Goal: Navigation & Orientation: Find specific page/section

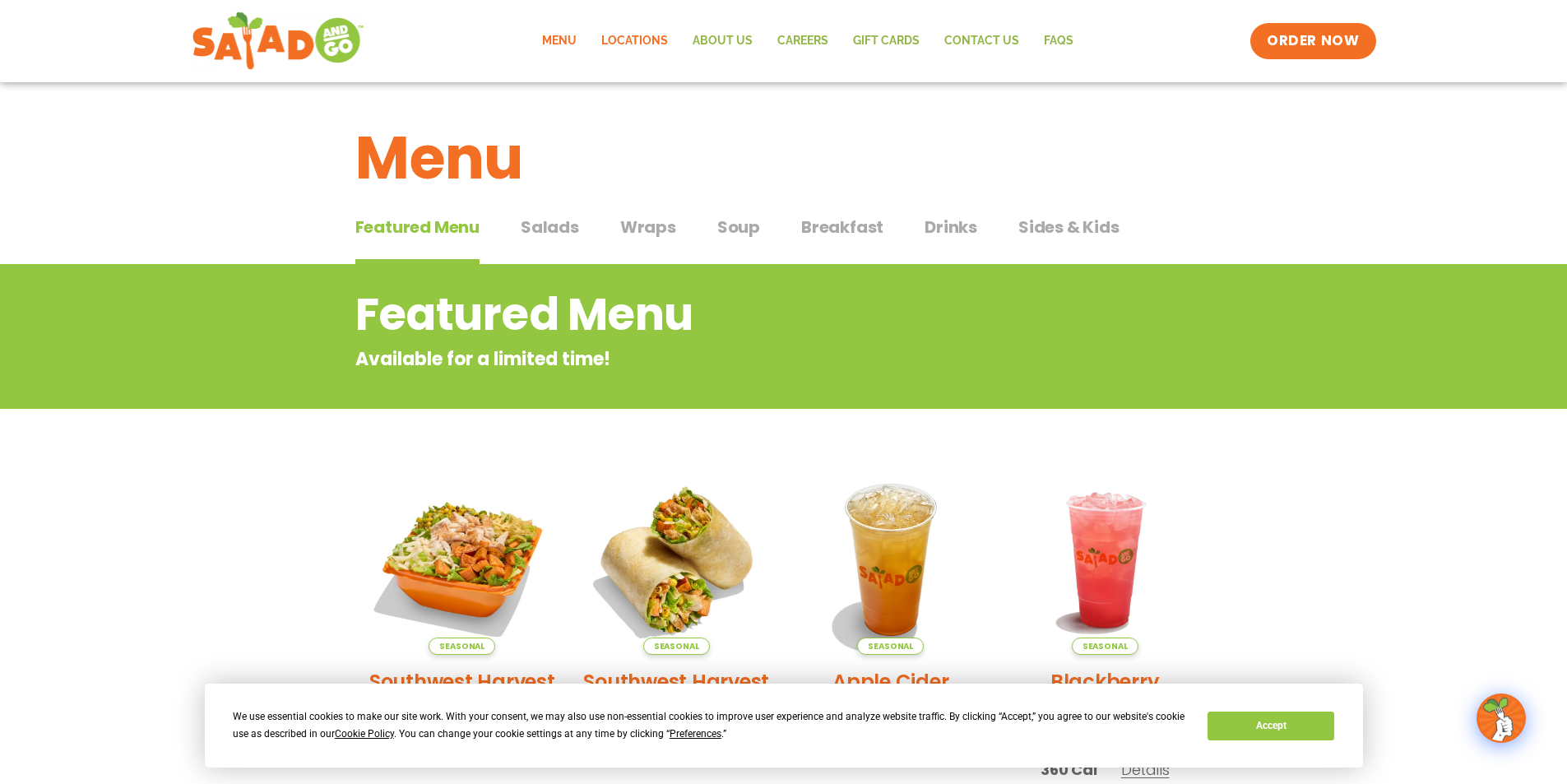
click at [639, 38] on link "Locations" at bounding box center [634, 42] width 91 height 38
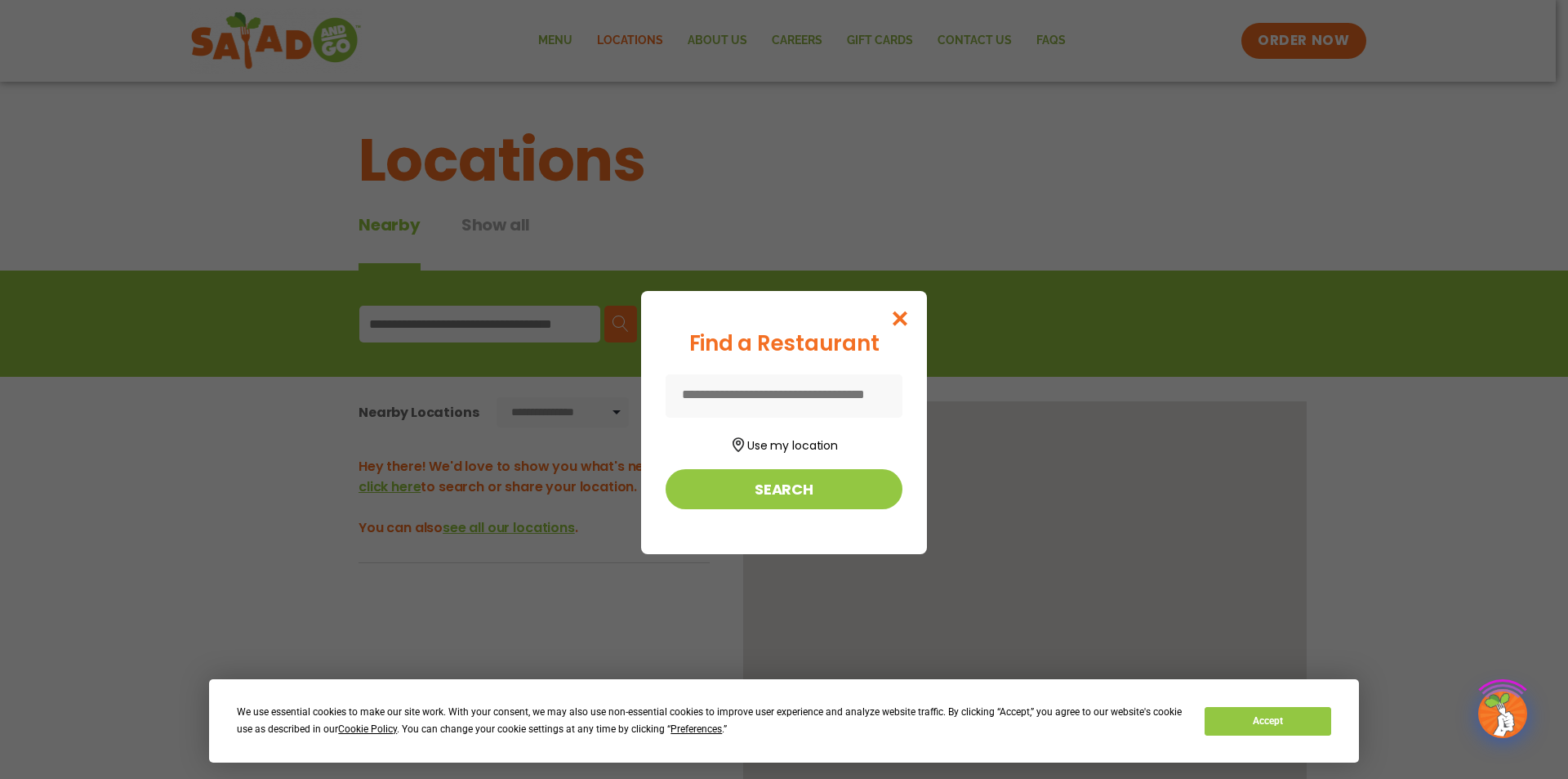
click at [455, 324] on div "Find a Restaurant Use my location Search" at bounding box center [784, 390] width 1568 height 779
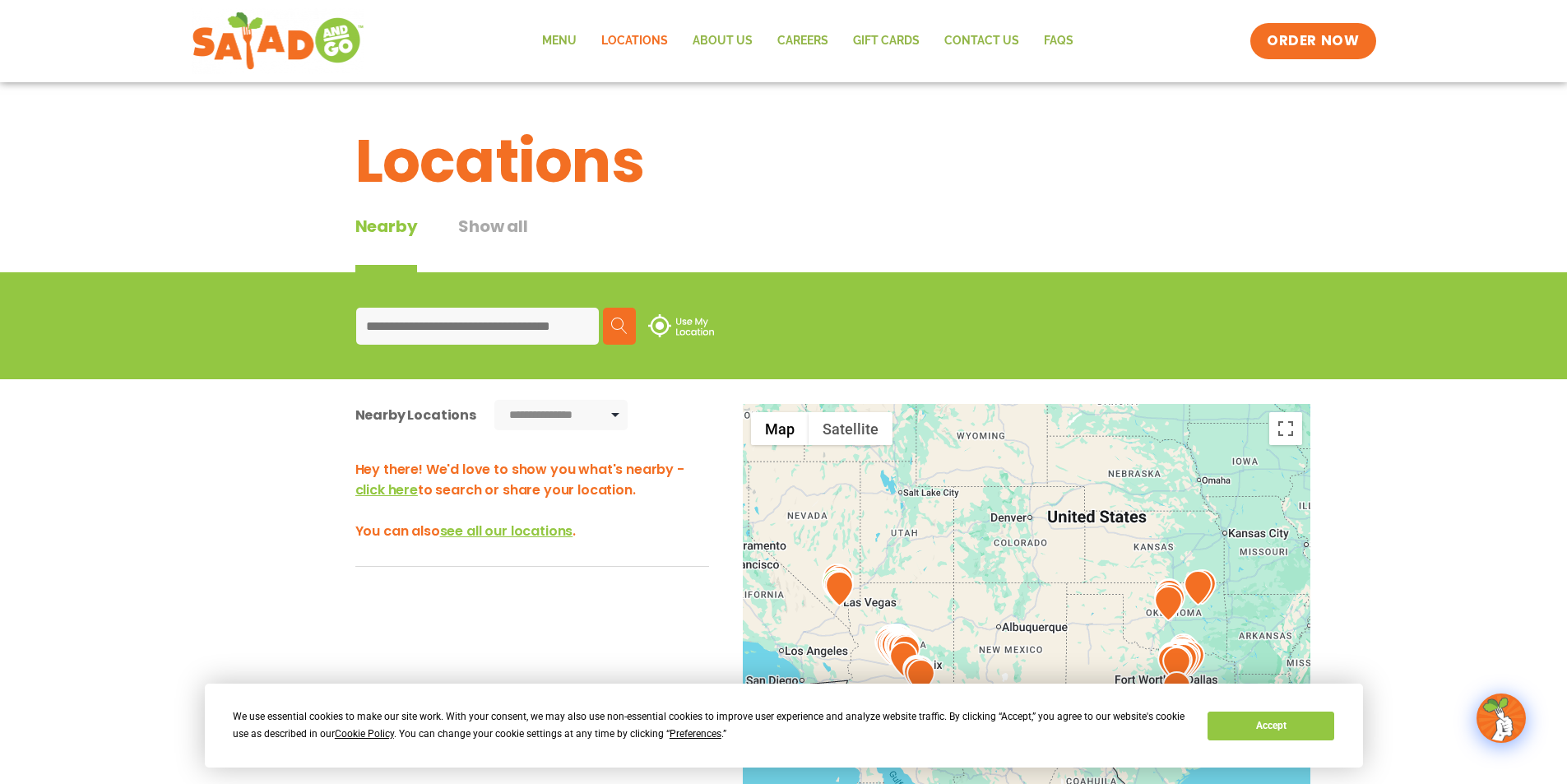
click at [382, 324] on input at bounding box center [477, 326] width 243 height 37
type input "*****"
click at [614, 327] on img at bounding box center [620, 326] width 16 height 16
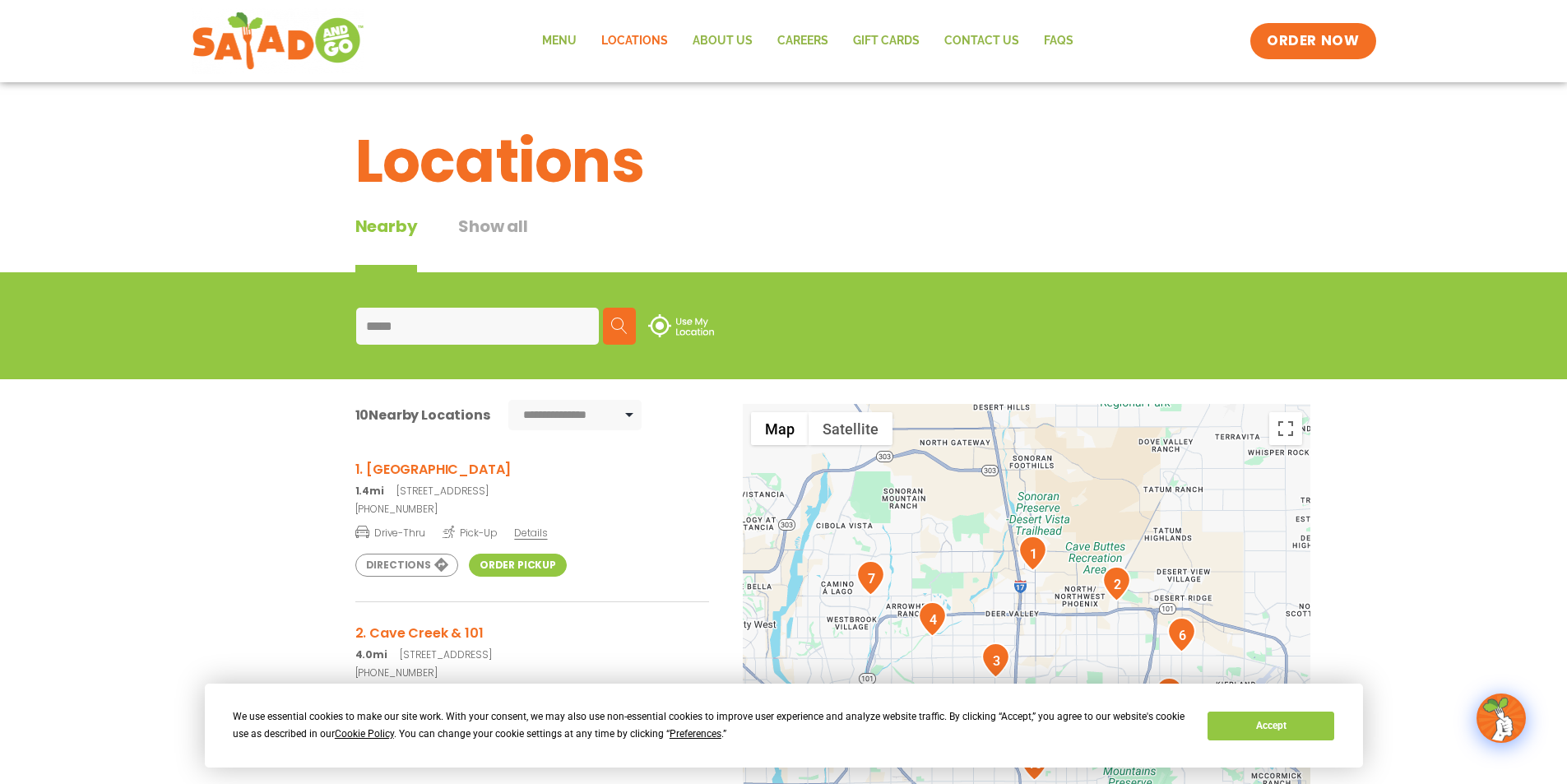
click at [426, 473] on h3 "1. [GEOGRAPHIC_DATA]" at bounding box center [532, 469] width 354 height 21
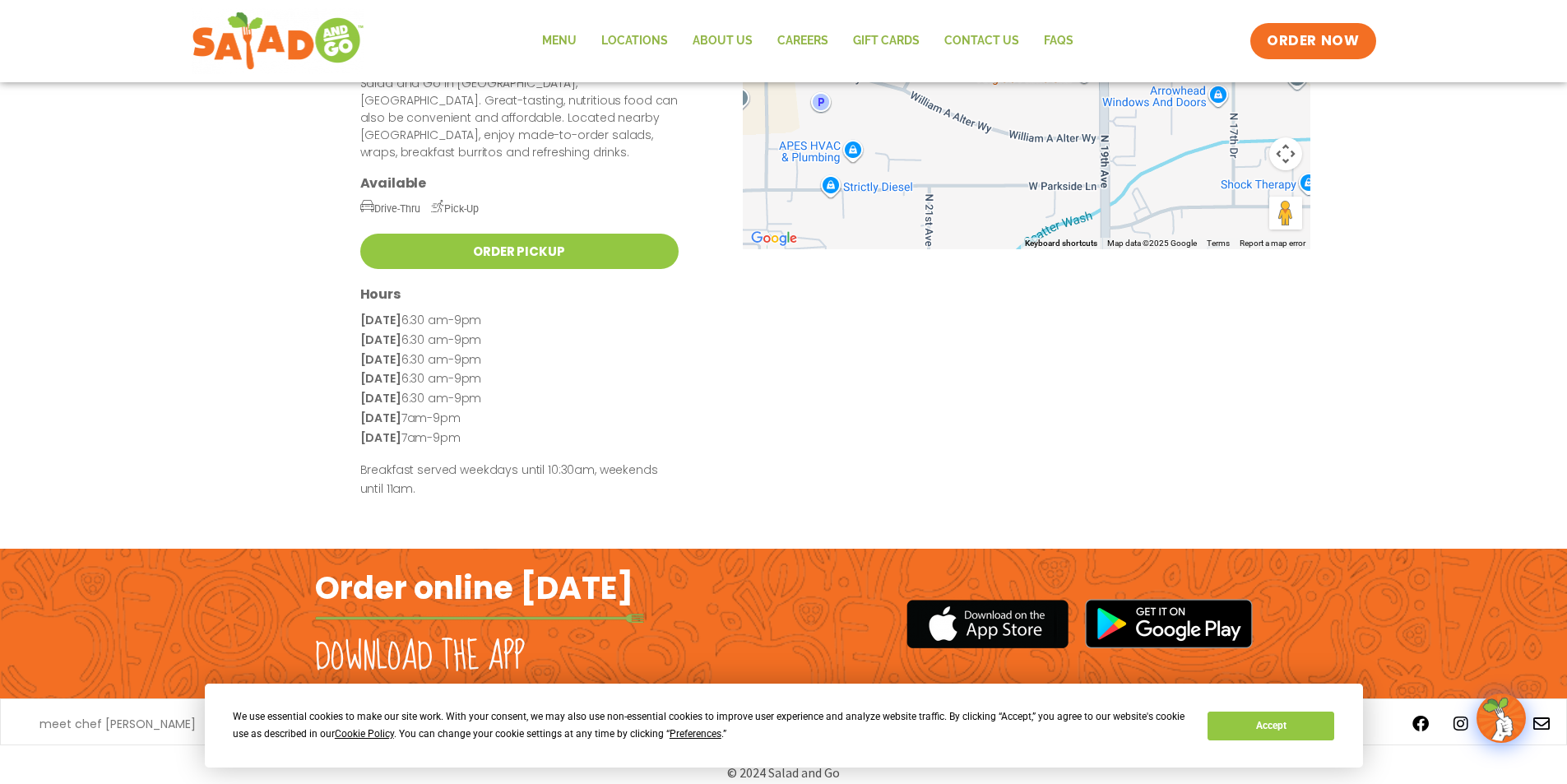
scroll to position [31, 0]
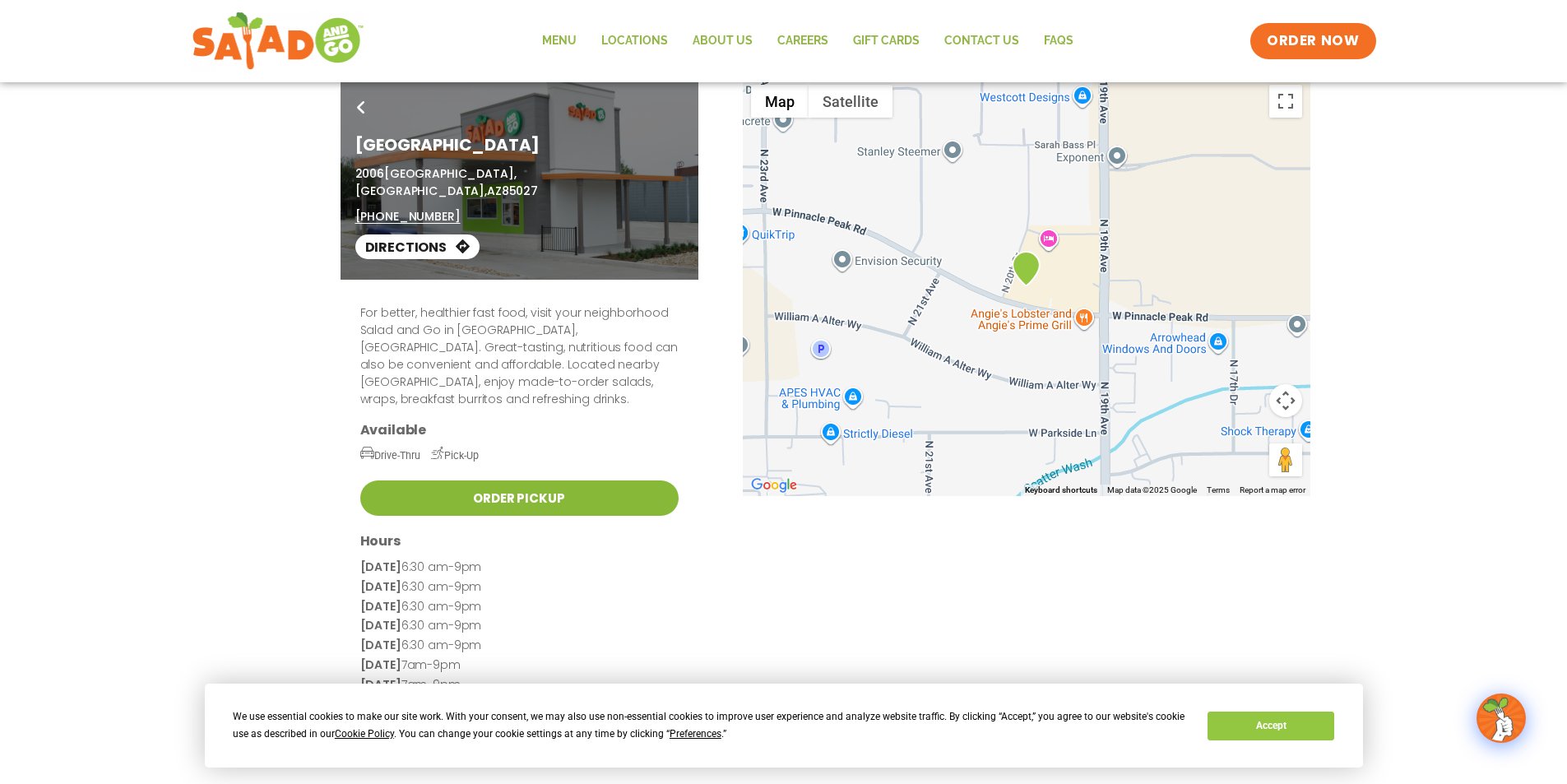
click at [550, 487] on link "Order Pickup" at bounding box center [520, 497] width 319 height 35
